Goal: Communication & Community: Answer question/provide support

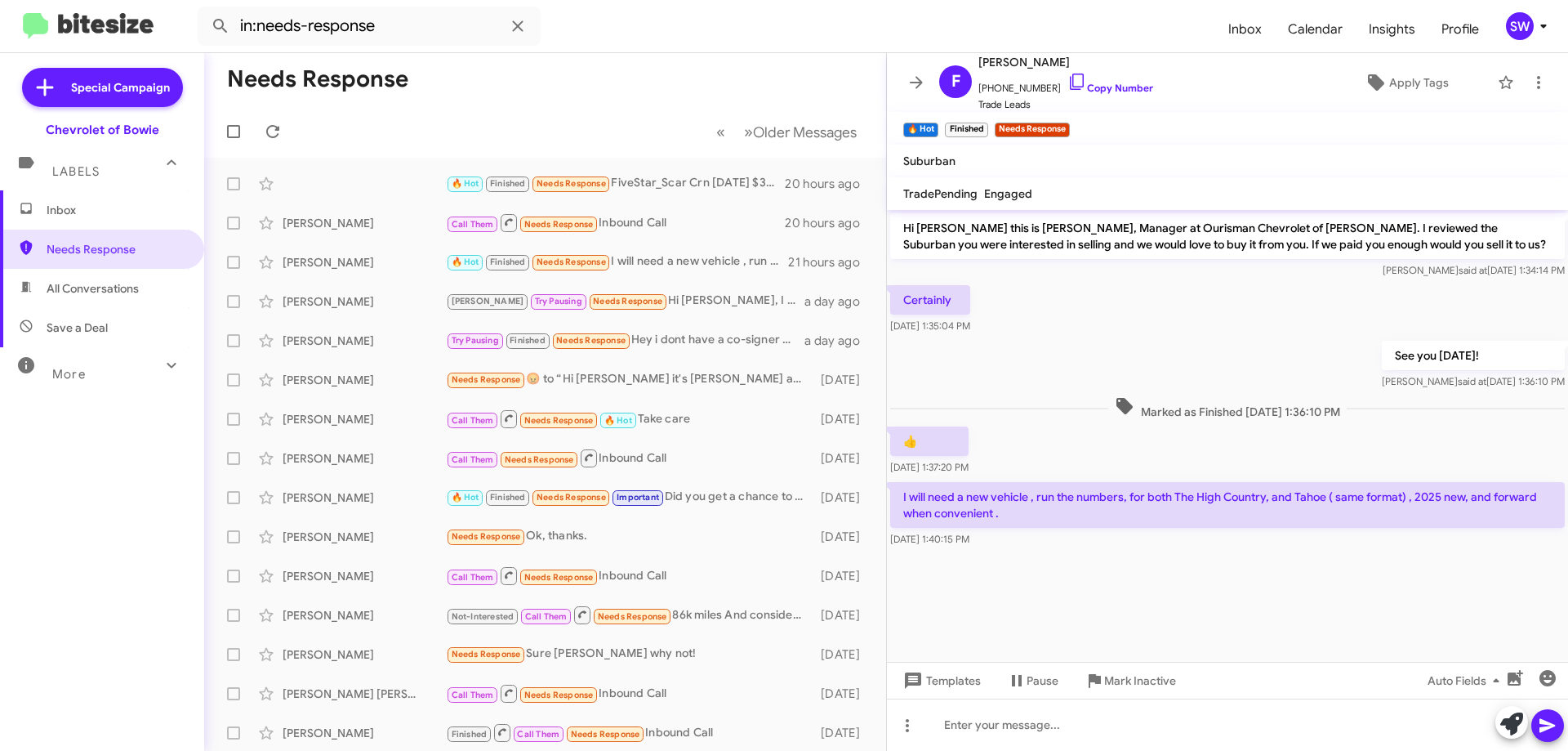
drag, startPoint x: 88, startPoint y: 206, endPoint x: 149, endPoint y: 188, distance: 63.6
click at [88, 206] on span "Inbox" at bounding box center [115, 209] width 138 height 16
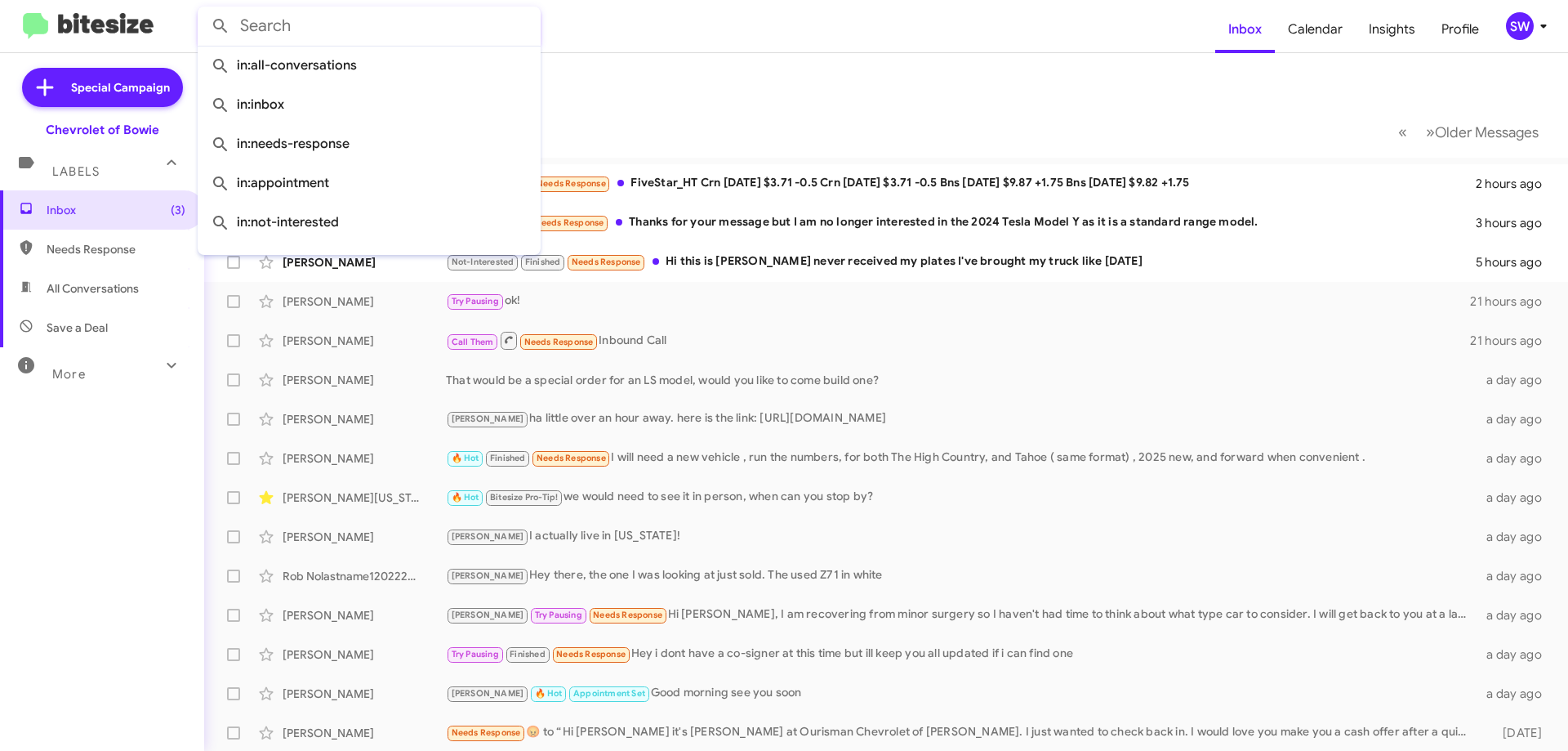
paste input "[PERSON_NAME]"
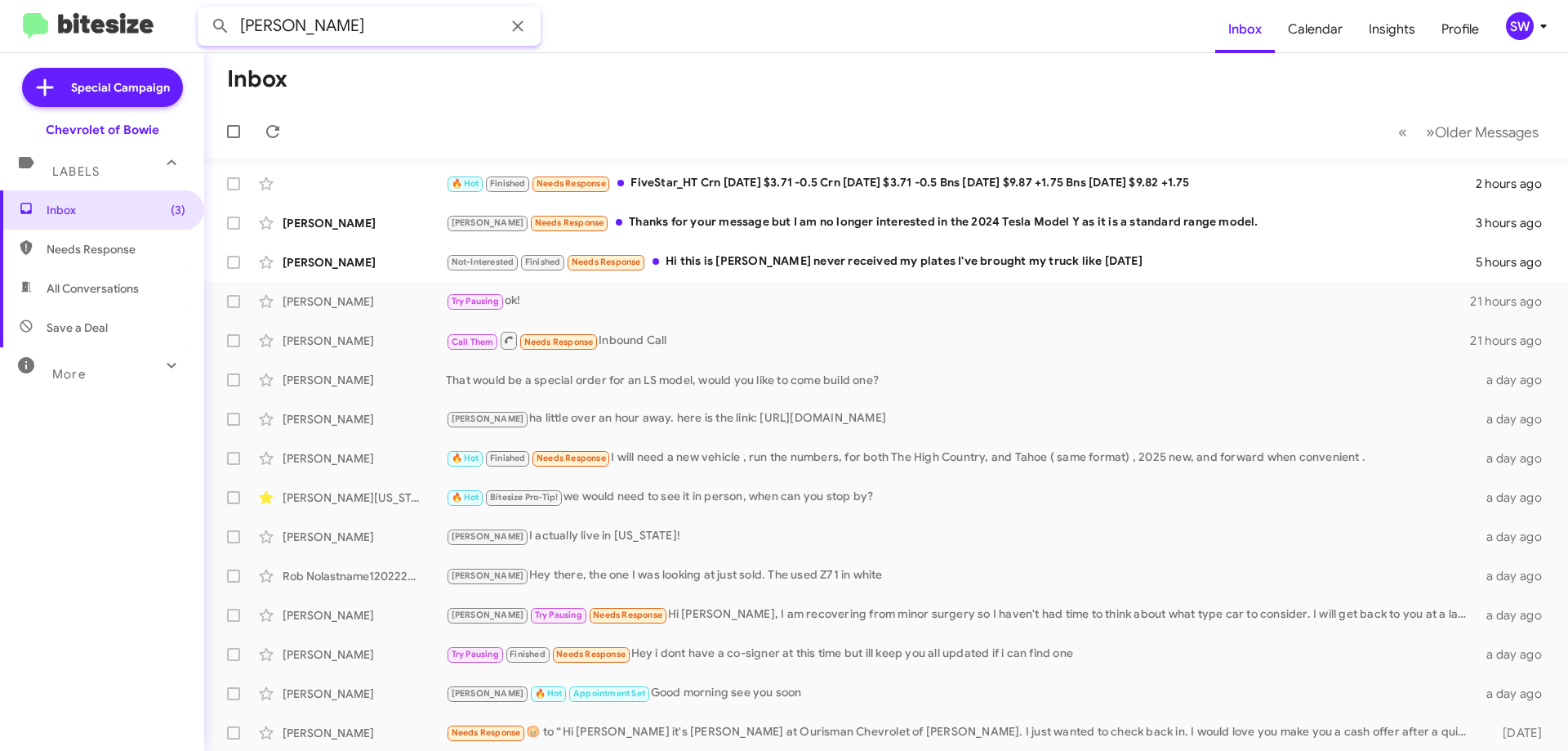
type input "[PERSON_NAME]"
click at [204, 9] on button at bounding box center [220, 25] width 33 height 33
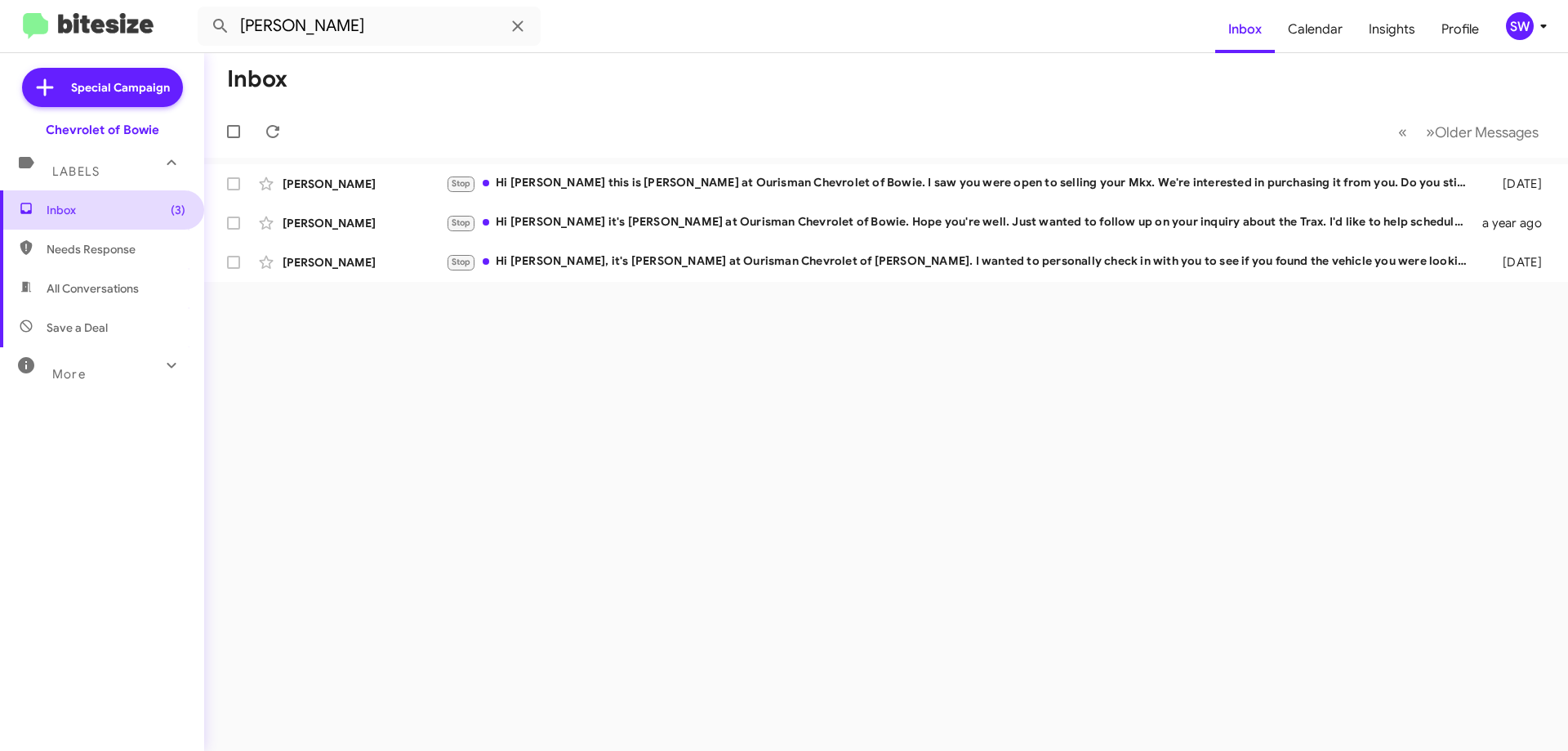
click at [84, 202] on span "Inbox (3)" at bounding box center [115, 209] width 138 height 16
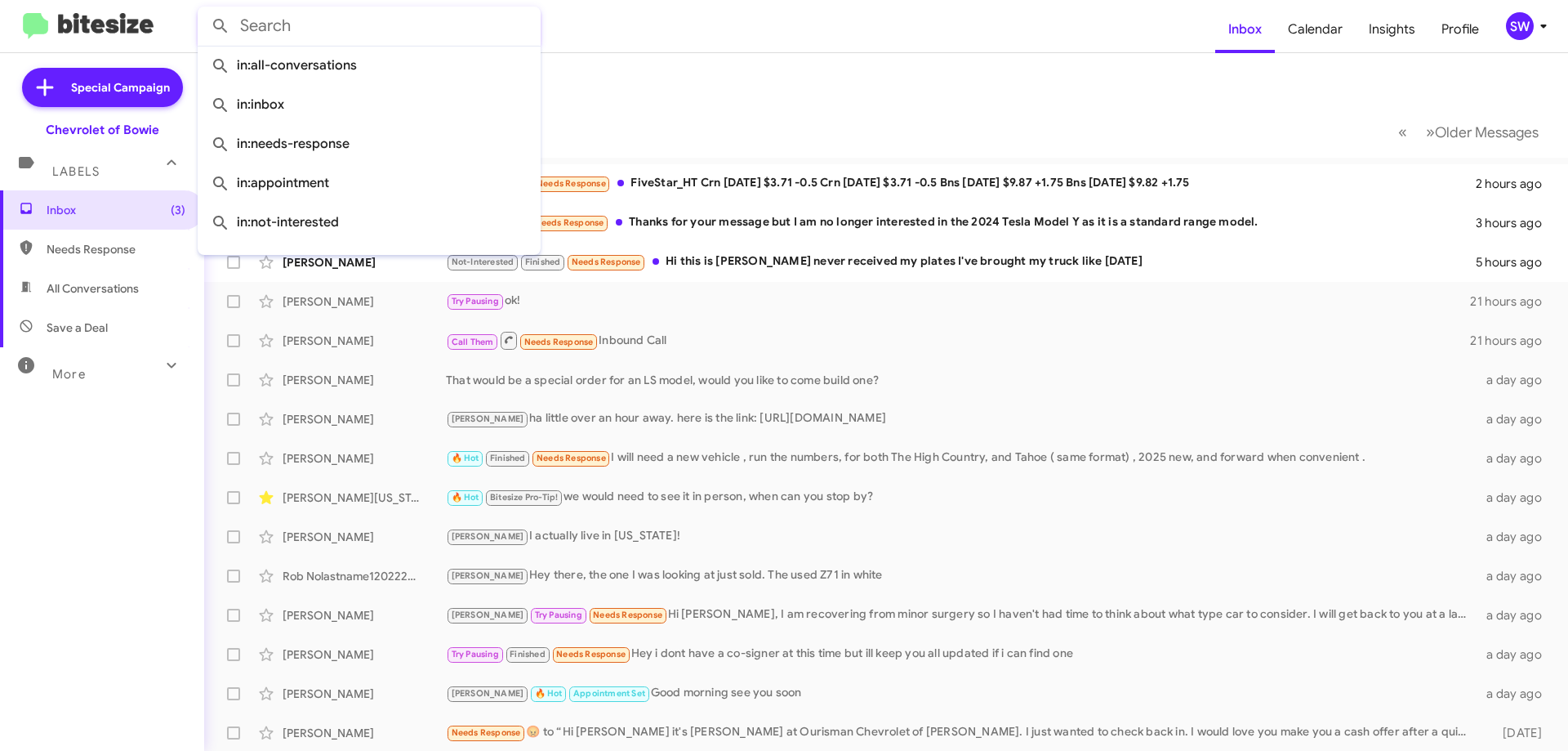
paste input "[PHONE_NUMBER]"
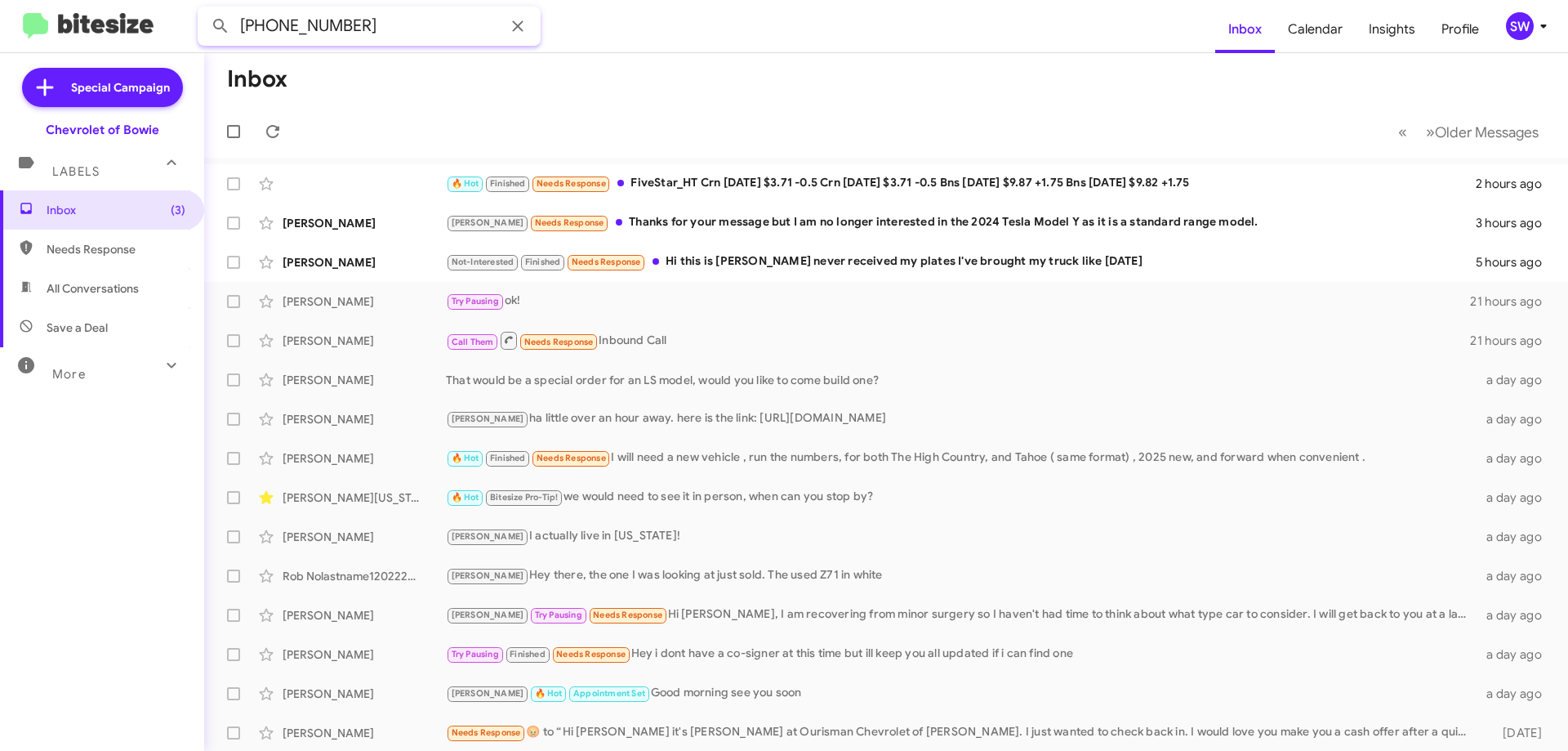
type input "[PHONE_NUMBER]"
click at [204, 9] on button at bounding box center [220, 25] width 33 height 33
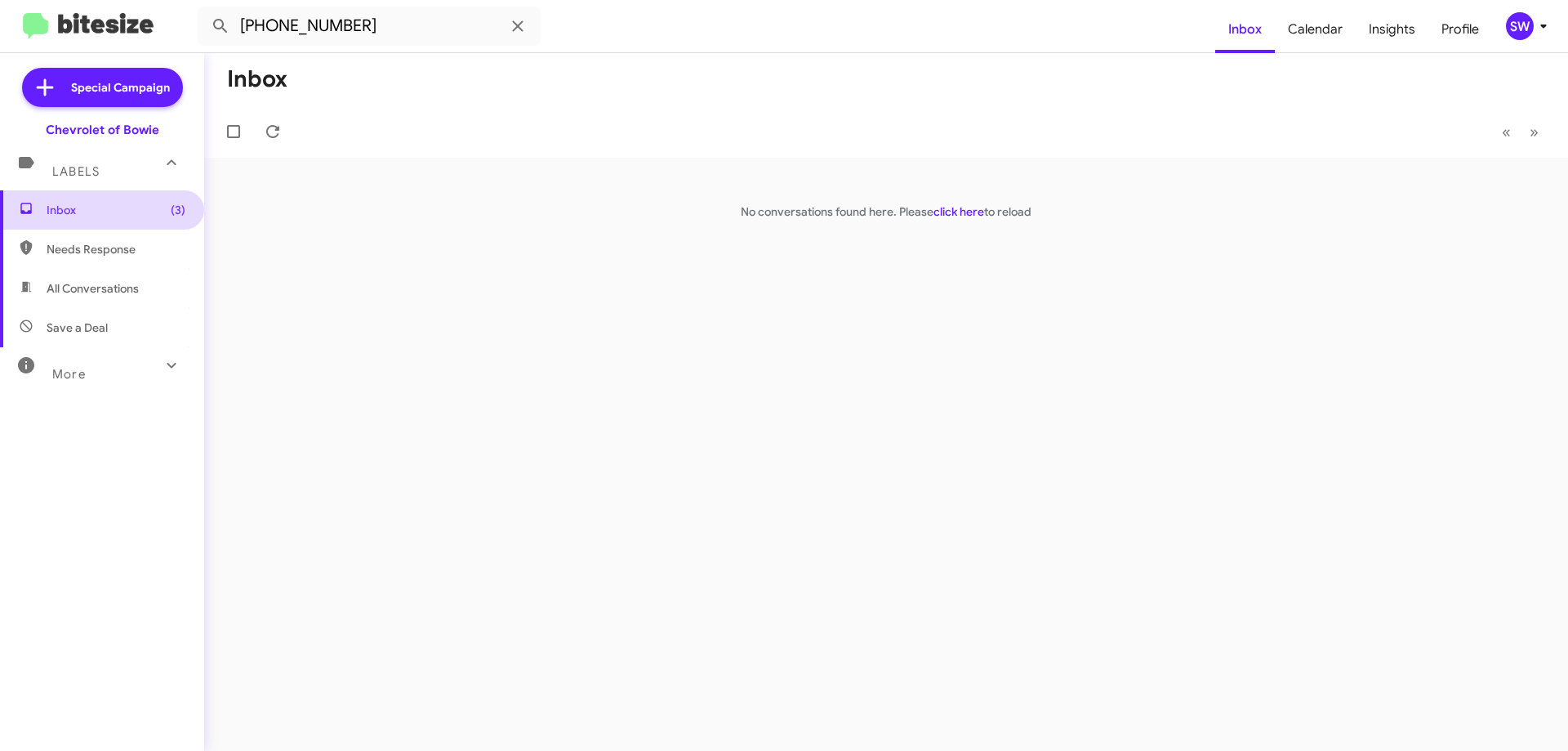
click at [67, 217] on span "Inbox (3)" at bounding box center [115, 209] width 138 height 16
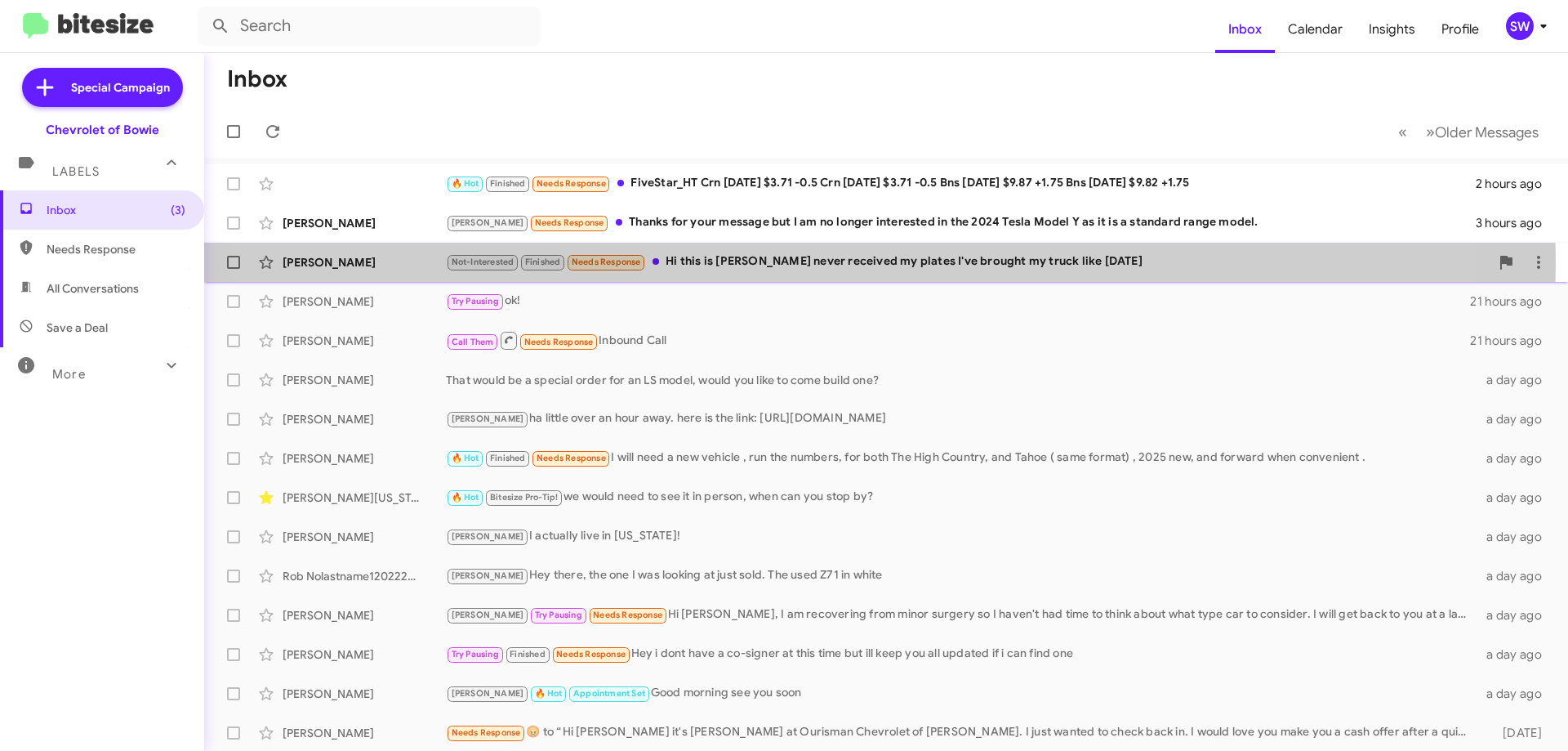
drag, startPoint x: 790, startPoint y: 265, endPoint x: 818, endPoint y: 268, distance: 28.2
click at [791, 265] on div "Not-Interested Finished Needs Response Hi this is [PERSON_NAME] never received …" at bounding box center [968, 262] width 1043 height 19
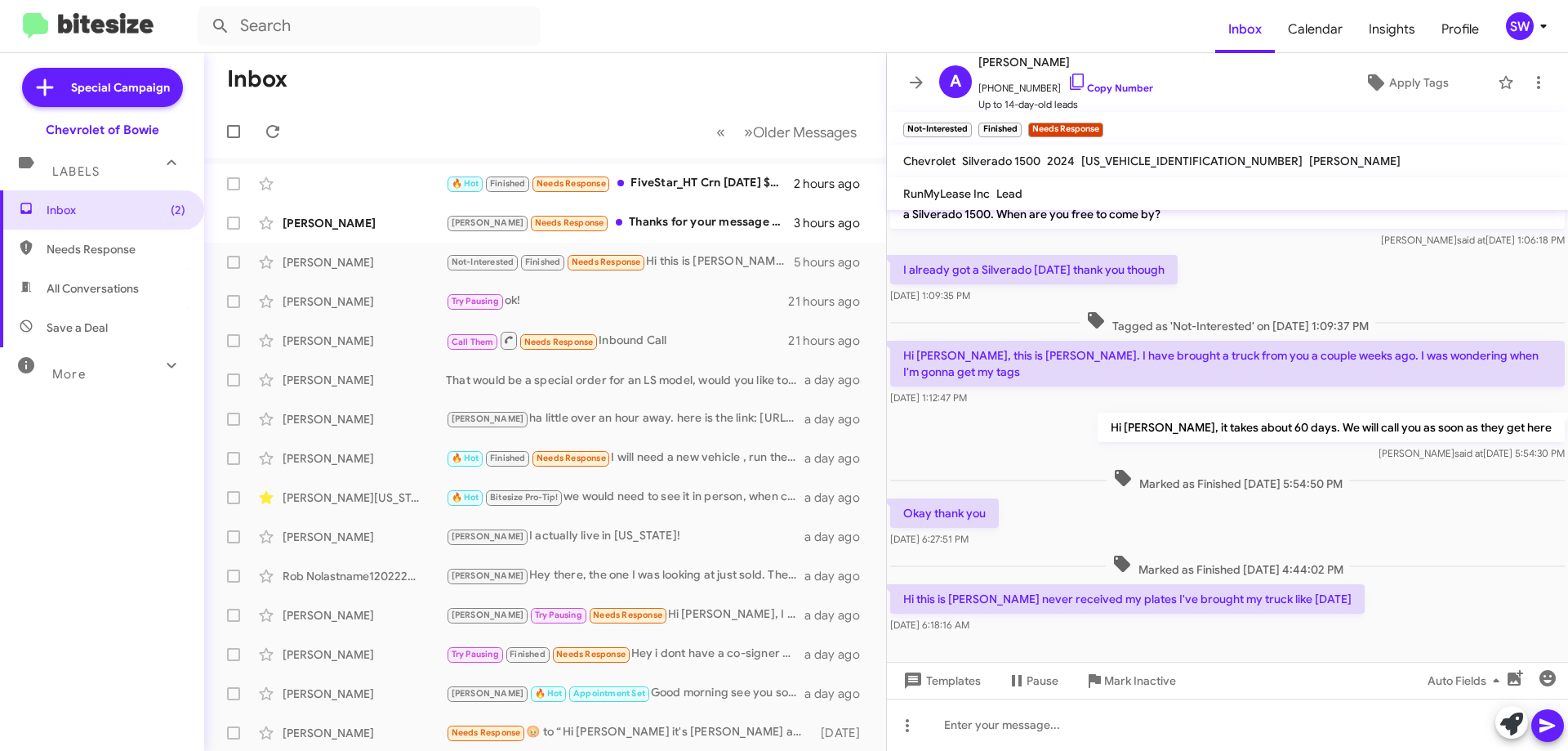
scroll to position [41, 0]
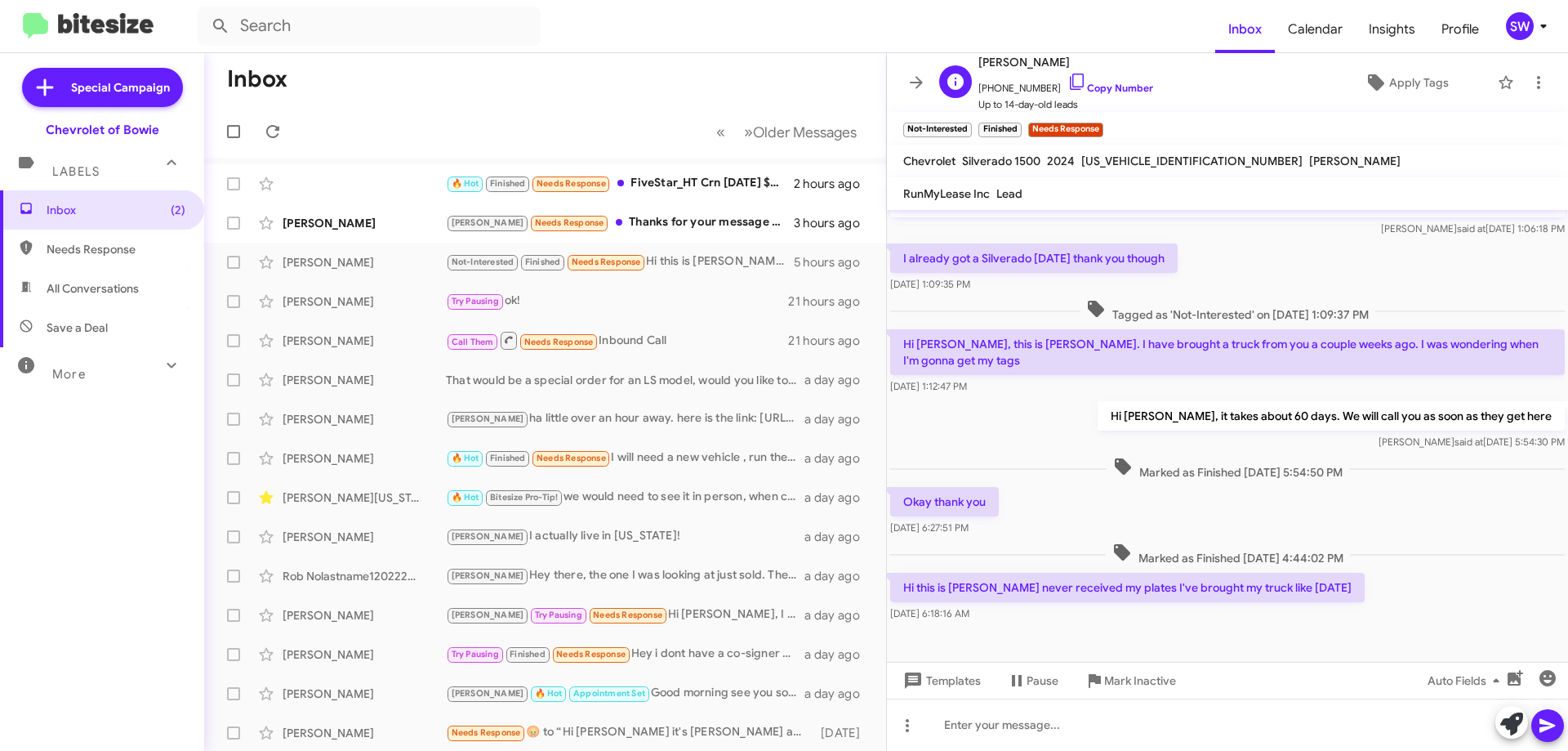
drag, startPoint x: 1059, startPoint y: 81, endPoint x: 1141, endPoint y: 86, distance: 82.2
click at [1068, 81] on icon at bounding box center [1077, 81] width 20 height 20
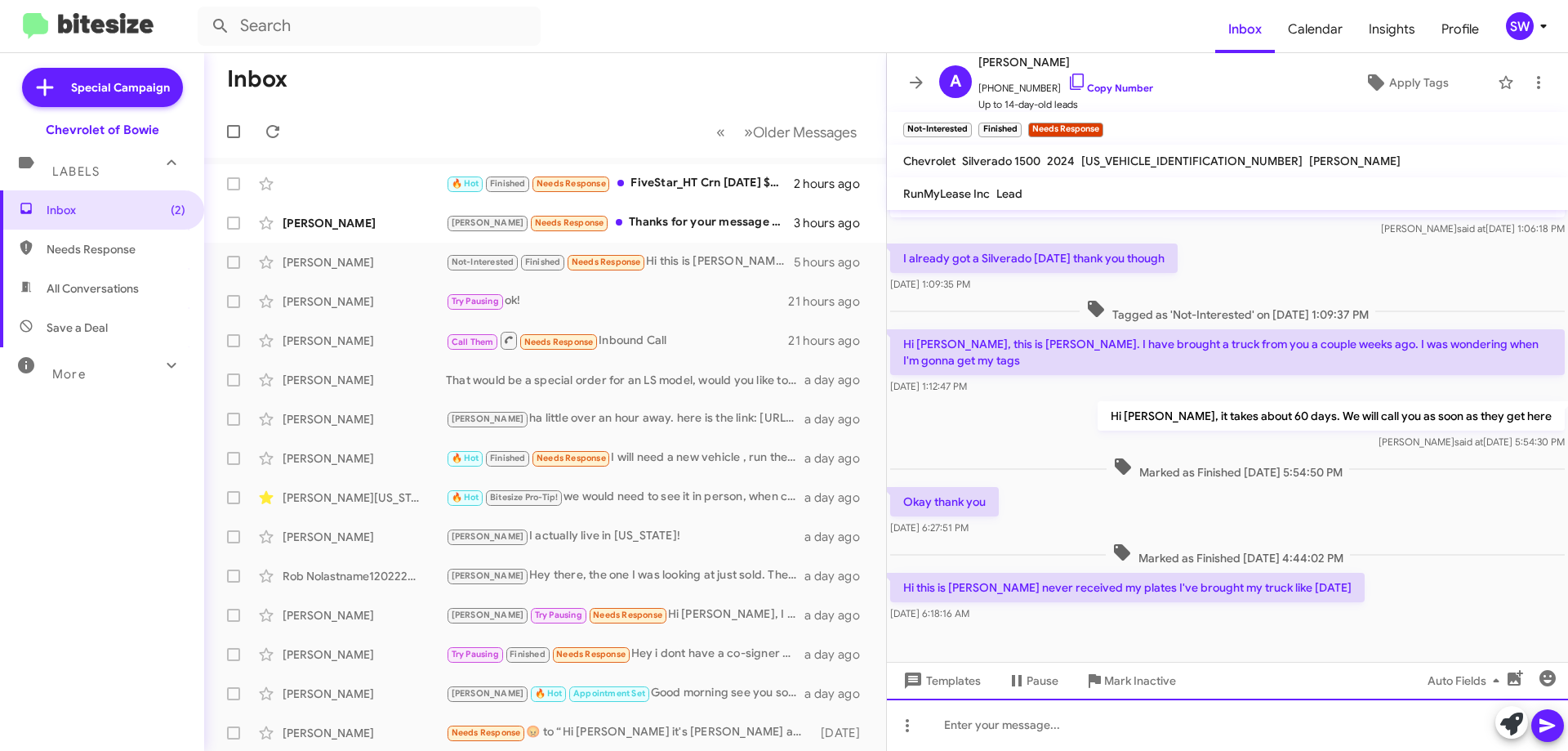
click at [1037, 733] on div at bounding box center [1227, 726] width 681 height 53
click at [1036, 721] on div "ok I will check oln them for you" at bounding box center [1227, 726] width 681 height 53
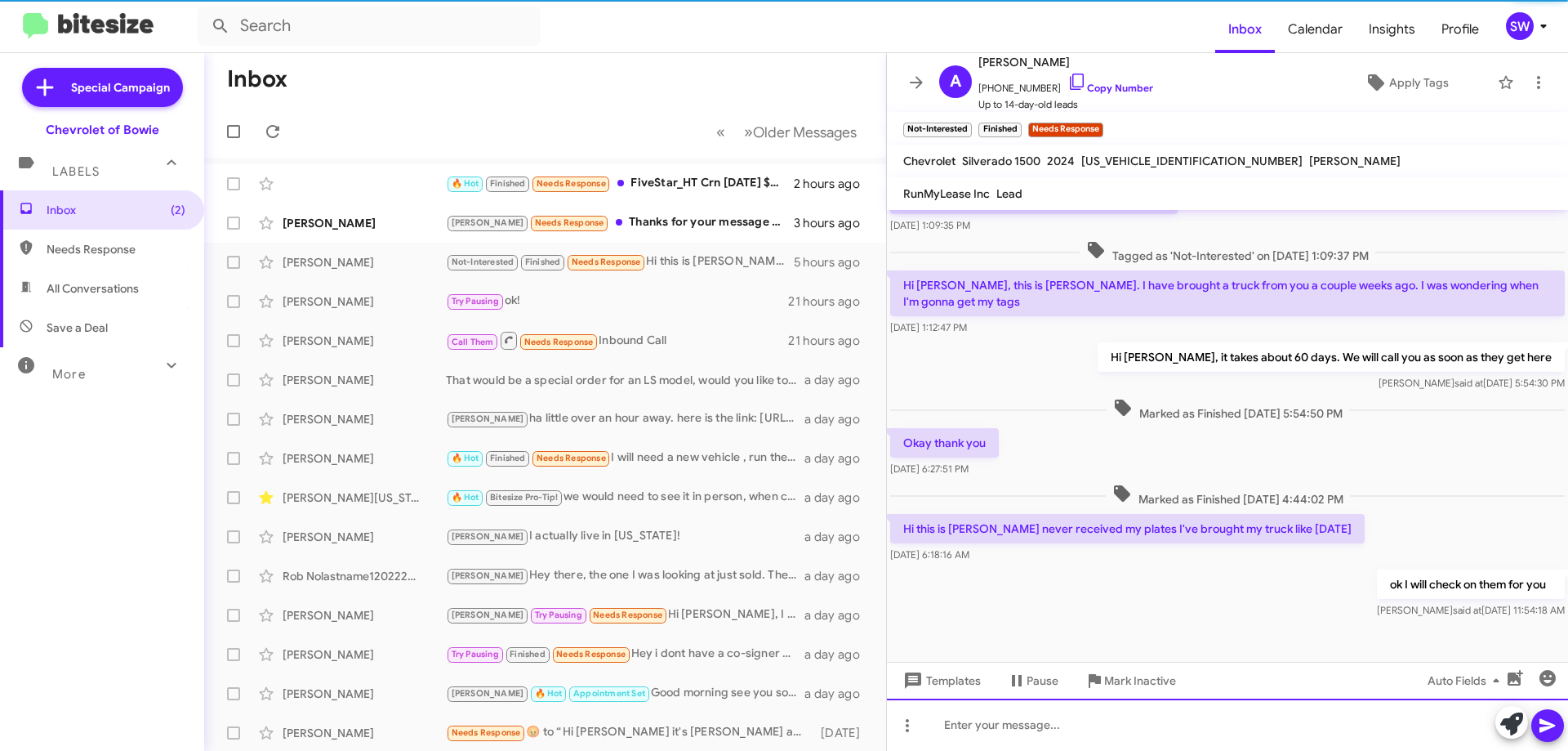
scroll to position [102, 0]
